Goal: Entertainment & Leisure: Consume media (video, audio)

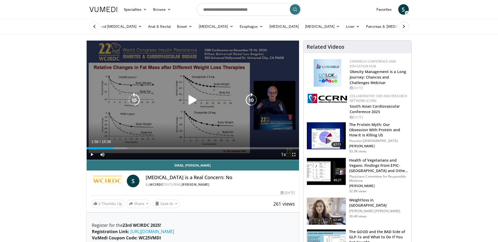
click at [220, 134] on div "10 seconds Tap to unmute" at bounding box center [193, 100] width 212 height 119
click at [137, 102] on icon "Video Player" at bounding box center [134, 100] width 15 height 15
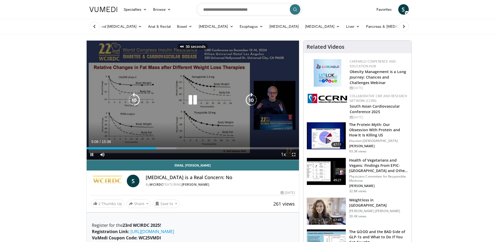
click at [137, 102] on icon "Video Player" at bounding box center [134, 100] width 15 height 15
click at [132, 95] on icon "Video Player" at bounding box center [134, 100] width 15 height 15
click at [132, 97] on icon "Video Player" at bounding box center [134, 100] width 15 height 15
click at [134, 100] on icon "Video Player" at bounding box center [134, 100] width 15 height 15
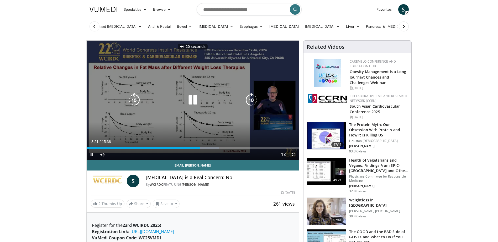
click at [191, 100] on icon "Video Player" at bounding box center [192, 100] width 15 height 15
click at [189, 100] on icon "Video Player" at bounding box center [192, 100] width 15 height 15
click at [132, 100] on icon "Video Player" at bounding box center [134, 100] width 15 height 15
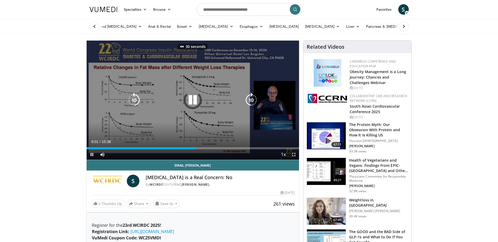
click at [132, 100] on icon "Video Player" at bounding box center [134, 100] width 15 height 15
click at [134, 101] on icon "Video Player" at bounding box center [134, 100] width 15 height 15
drag, startPoint x: 191, startPoint y: 103, endPoint x: 206, endPoint y: 95, distance: 17.1
click at [191, 103] on icon "Video Player" at bounding box center [192, 100] width 15 height 15
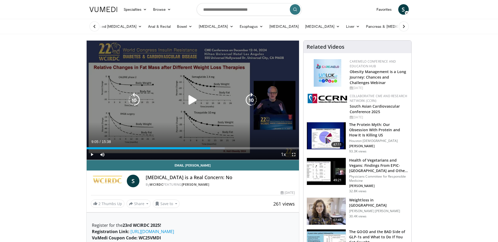
click at [190, 101] on icon "Video Player" at bounding box center [192, 100] width 15 height 15
click at [154, 87] on div "20 seconds Tap to unmute" at bounding box center [193, 100] width 212 height 119
click at [191, 95] on icon "Video Player" at bounding box center [192, 100] width 15 height 15
click at [148, 87] on div "20 seconds Tap to unmute" at bounding box center [193, 100] width 212 height 119
click at [193, 101] on icon "Video Player" at bounding box center [192, 100] width 15 height 15
